Goal: Task Accomplishment & Management: Use online tool/utility

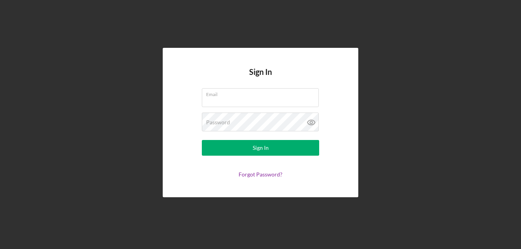
type input "[EMAIL_ADDRESS][DOMAIN_NAME]"
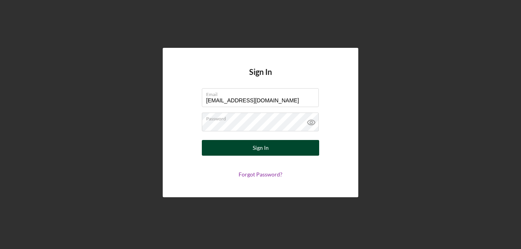
click at [255, 149] on div "Sign In" at bounding box center [261, 148] width 16 height 16
